Goal: Task Accomplishment & Management: Use online tool/utility

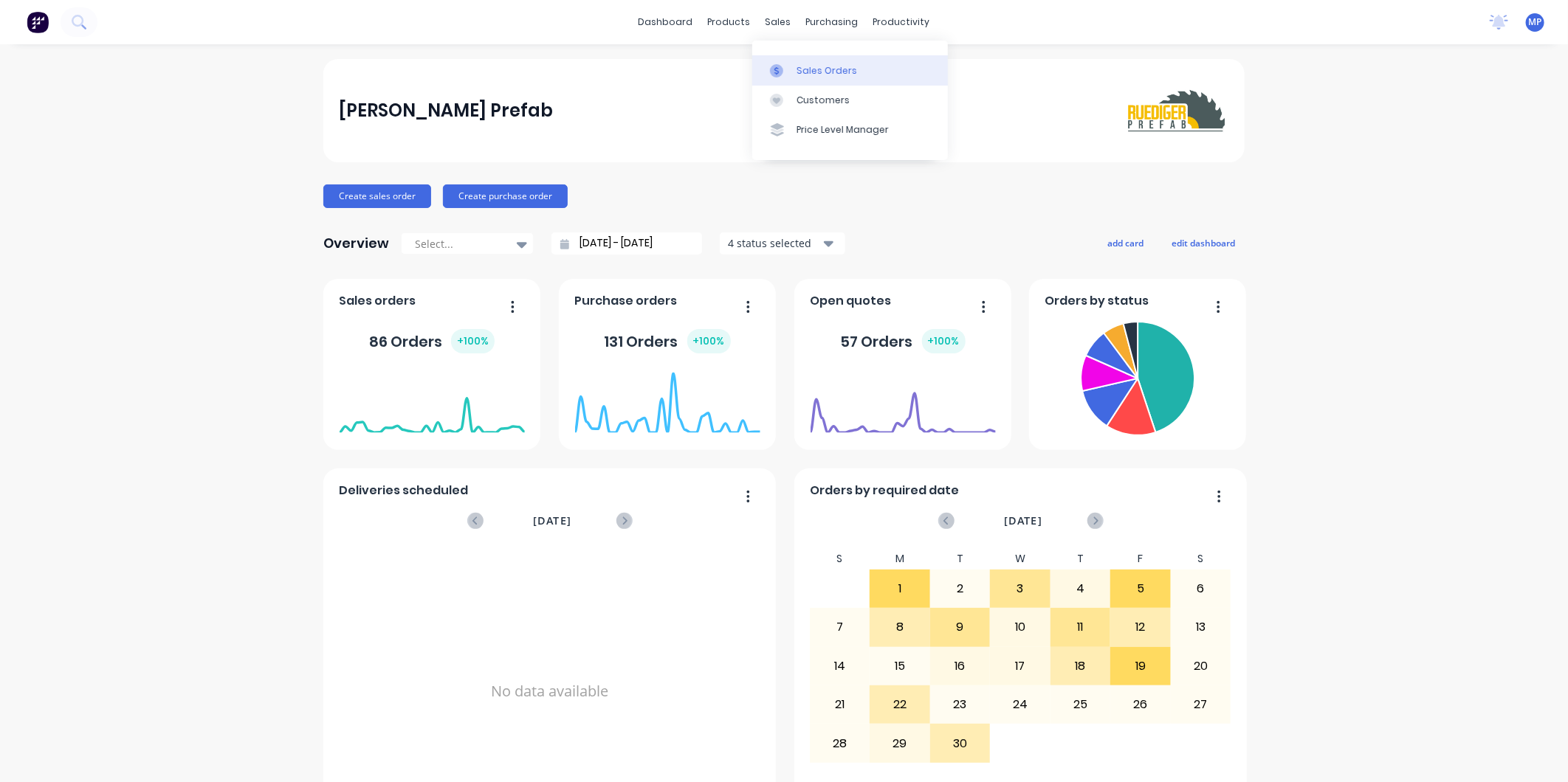
click at [792, 71] on div at bounding box center [780, 71] width 22 height 13
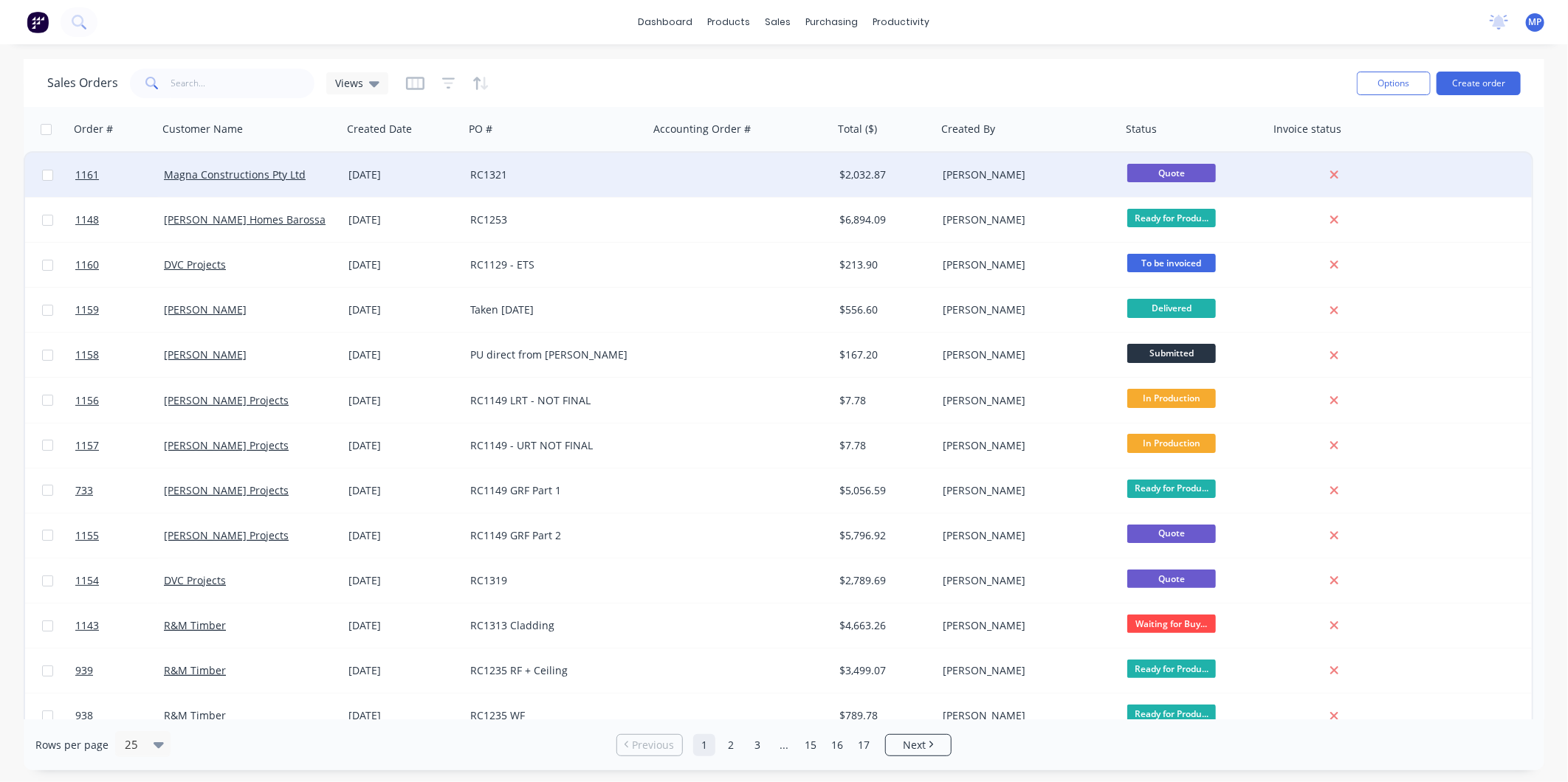
click at [550, 183] on div "RC1321" at bounding box center [556, 175] width 184 height 44
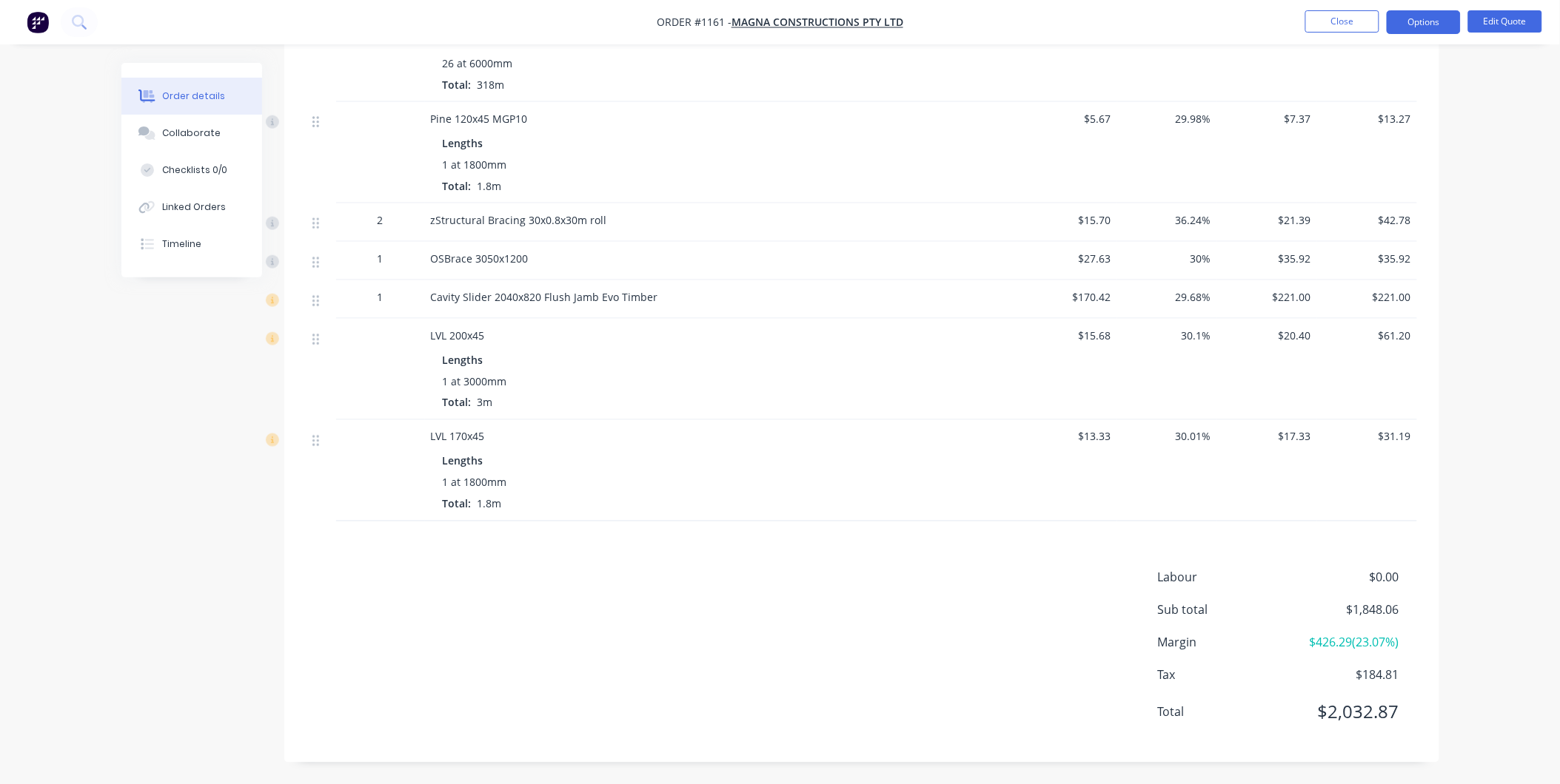
scroll to position [608, 0]
click at [1404, 23] on button "Options" at bounding box center [1423, 22] width 74 height 24
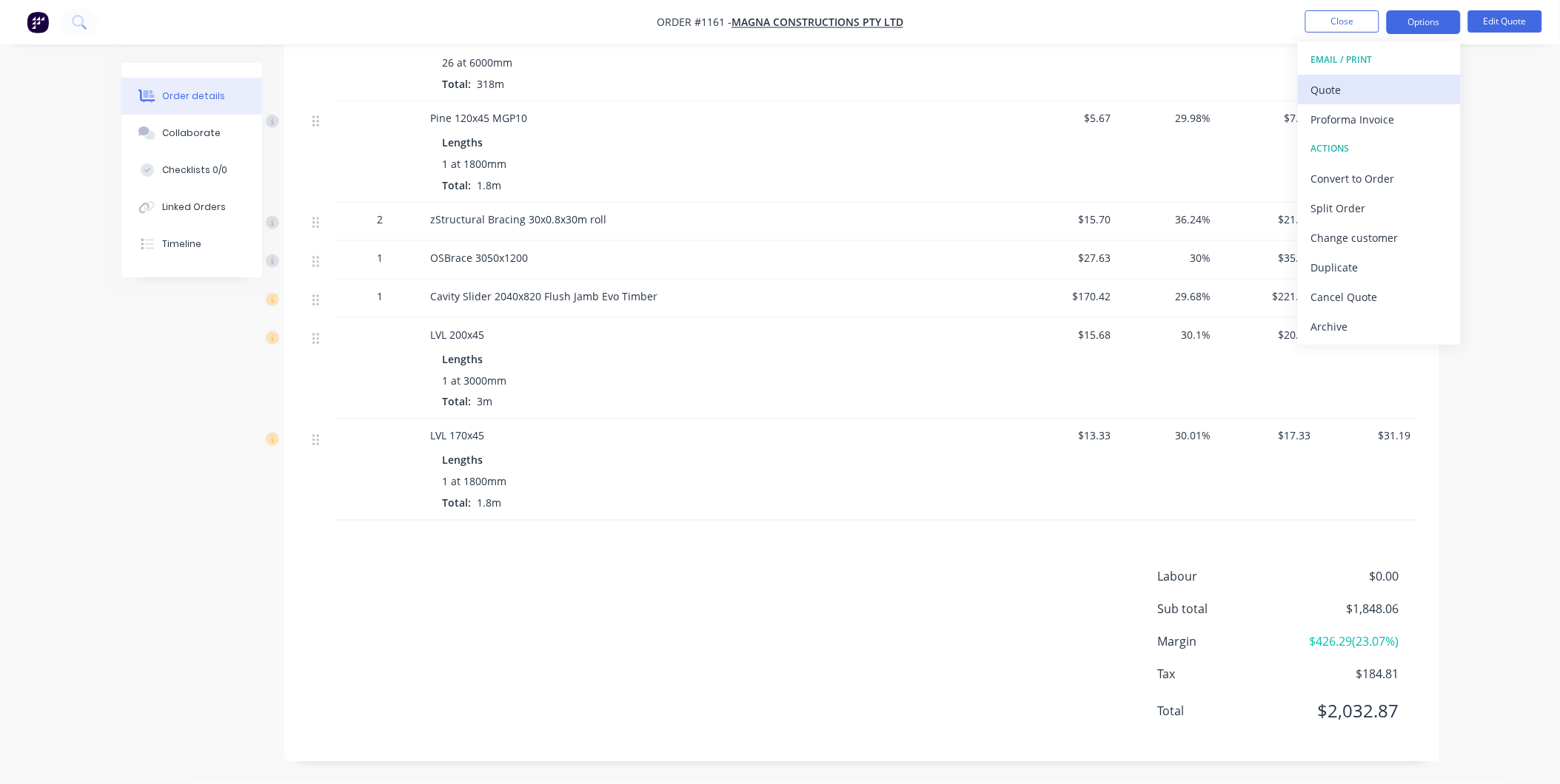
click at [1338, 84] on div "Quote" at bounding box center [1379, 90] width 136 height 21
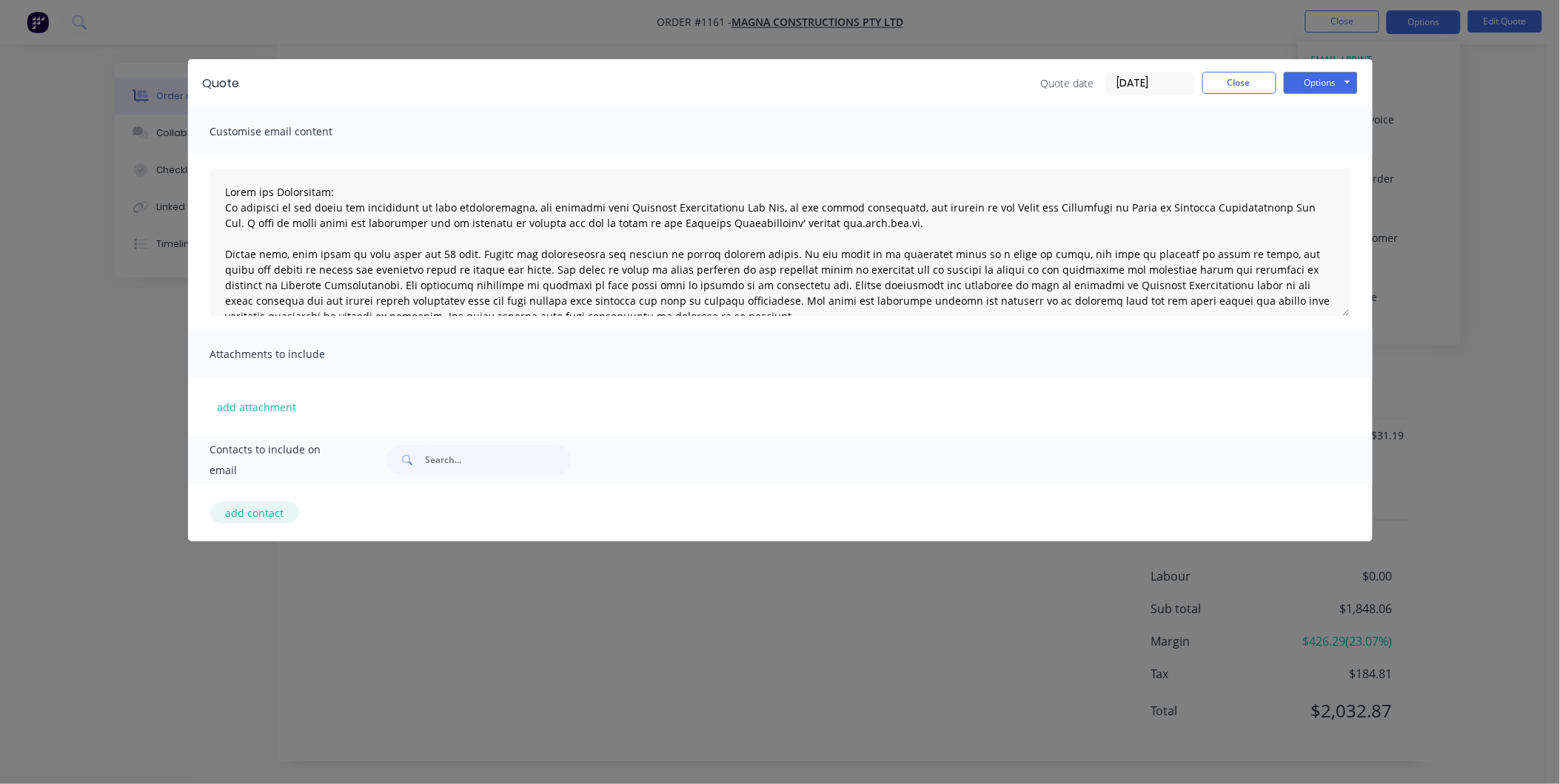
click at [260, 511] on button "add contact" at bounding box center [255, 512] width 89 height 22
type textarea "Terms and Conditions: In addition to any terms and conditions in this communica…"
select select "AU"
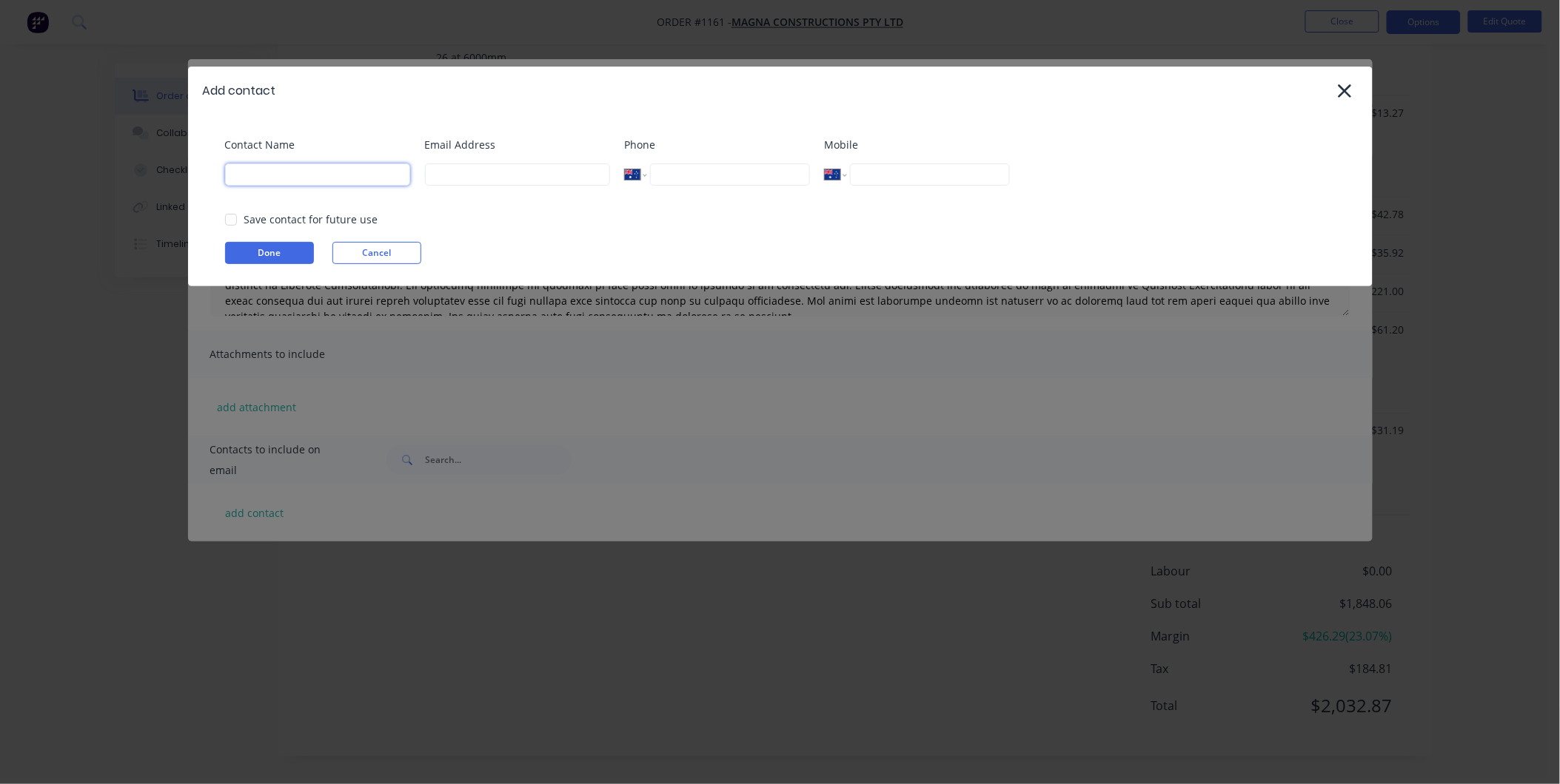
click at [334, 174] on input at bounding box center [317, 174] width 185 height 22
type input "[PERSON_NAME]"
type input "[EMAIL_ADDRESS][PERSON_NAME][DOMAIN_NAME]"
type input "0428 688 008"
click at [539, 197] on div "Email Address [EMAIL_ADDRESS][PERSON_NAME][DOMAIN_NAME]" at bounding box center [517, 167] width 185 height 60
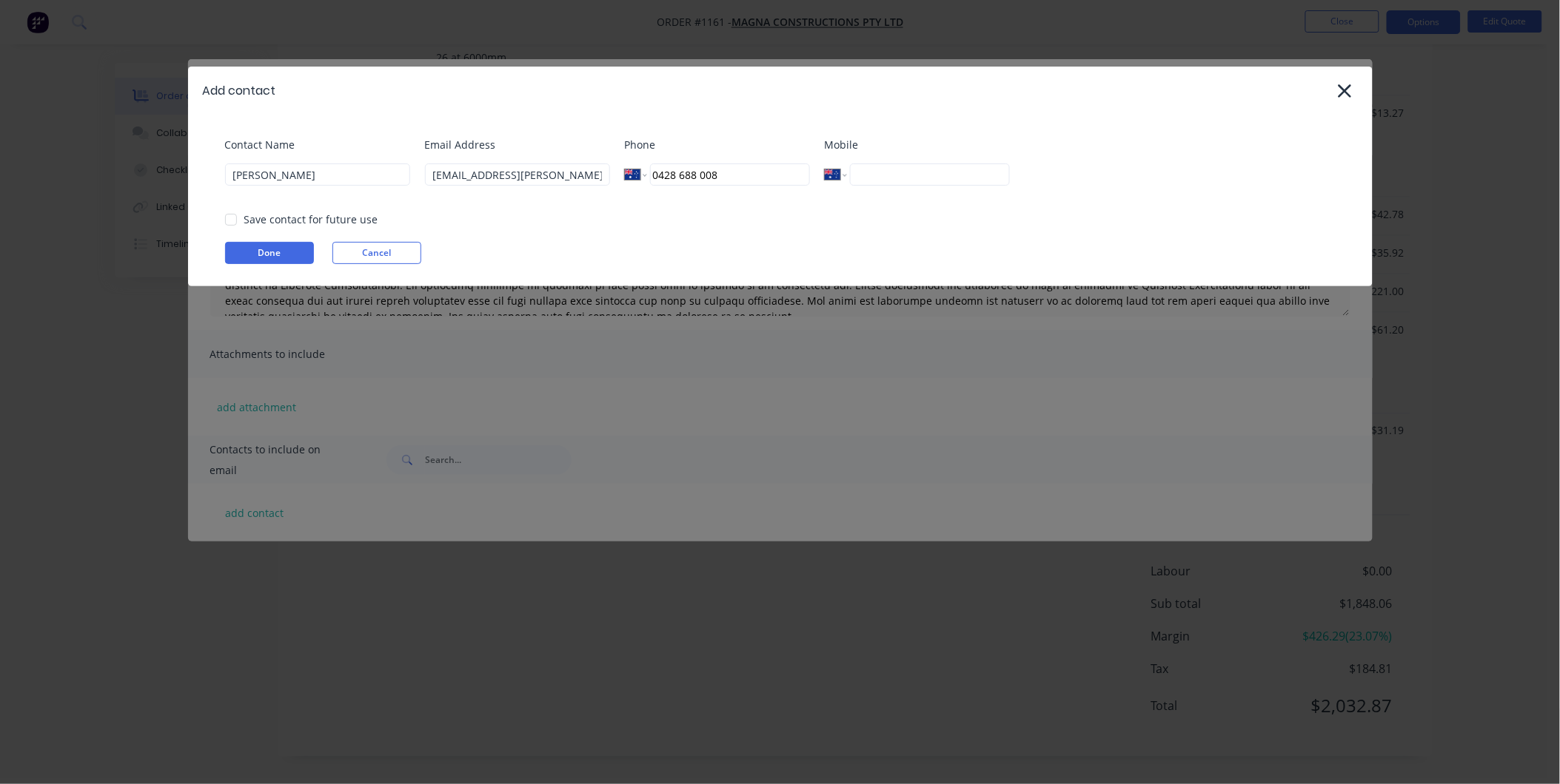
click at [230, 220] on div at bounding box center [231, 219] width 30 height 30
click at [294, 246] on button "Done" at bounding box center [269, 253] width 89 height 22
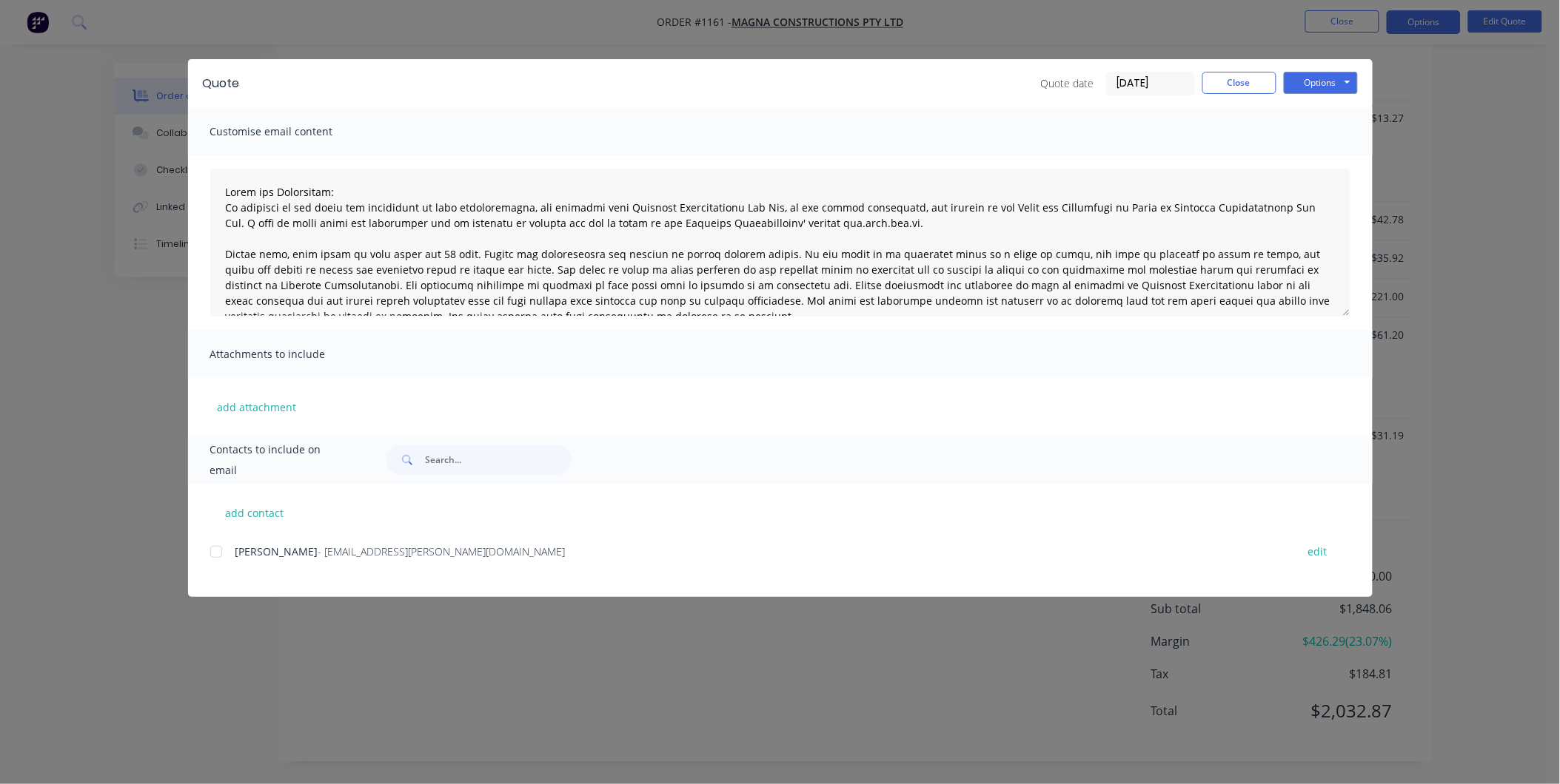
click at [219, 553] on div at bounding box center [215, 551] width 30 height 30
click at [1312, 84] on button "Options" at bounding box center [1320, 82] width 74 height 22
click at [1302, 157] on button "Email" at bounding box center [1330, 158] width 95 height 25
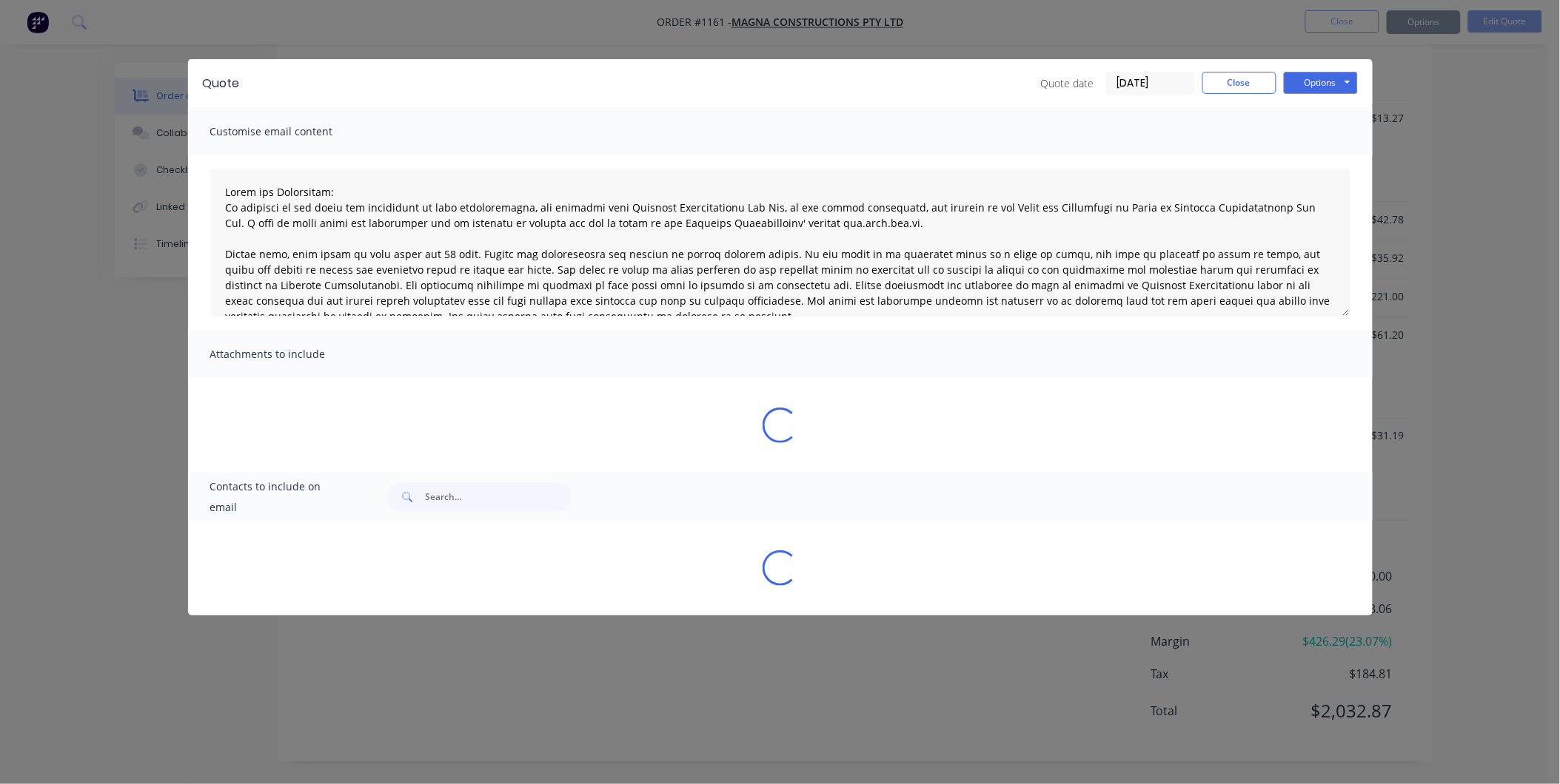
type textarea "Terms and Conditions: In addition to any terms and conditions in this communica…"
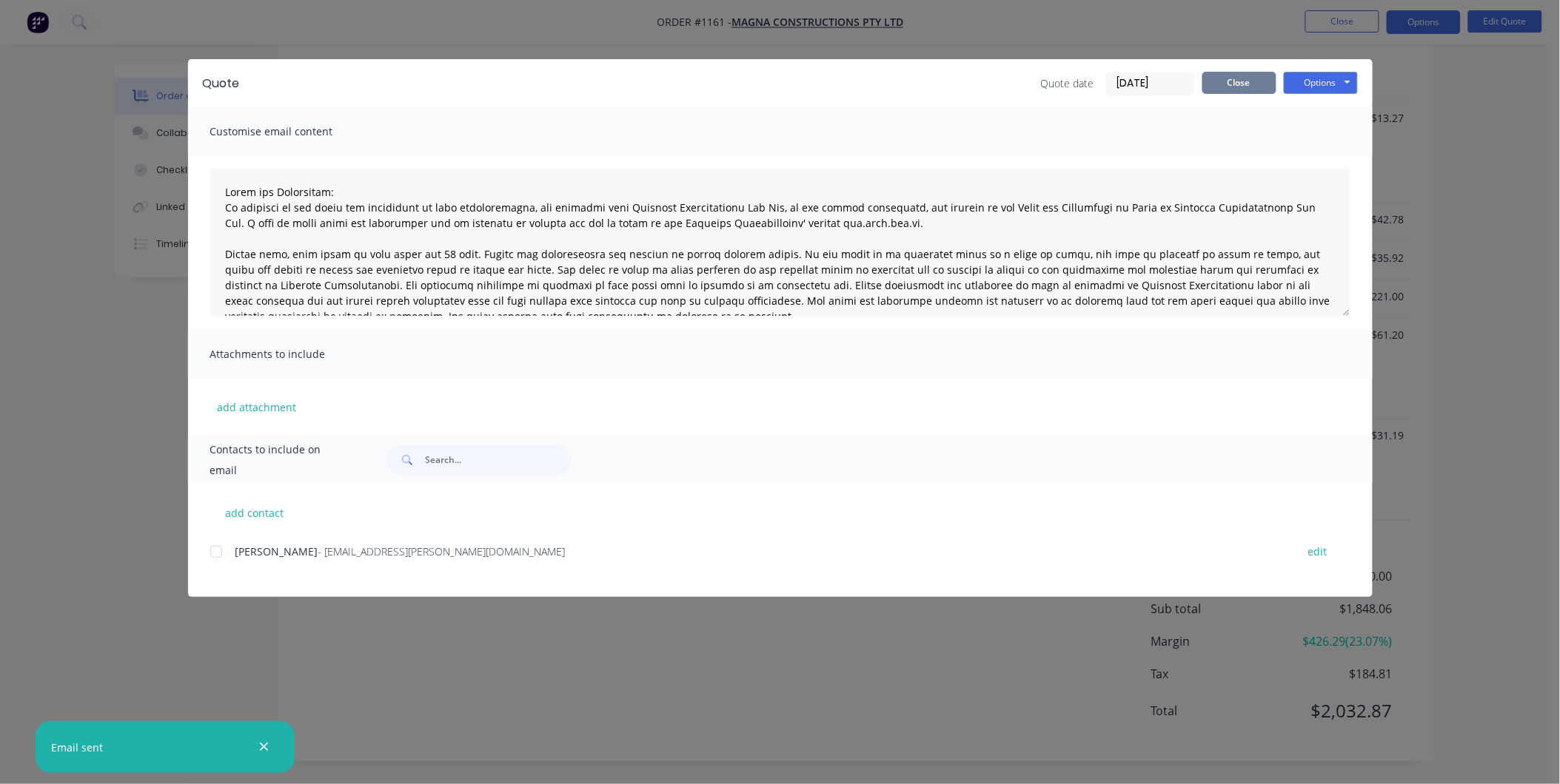
click at [1240, 86] on button "Close" at bounding box center [1238, 82] width 74 height 22
